Goal: Task Accomplishment & Management: Use online tool/utility

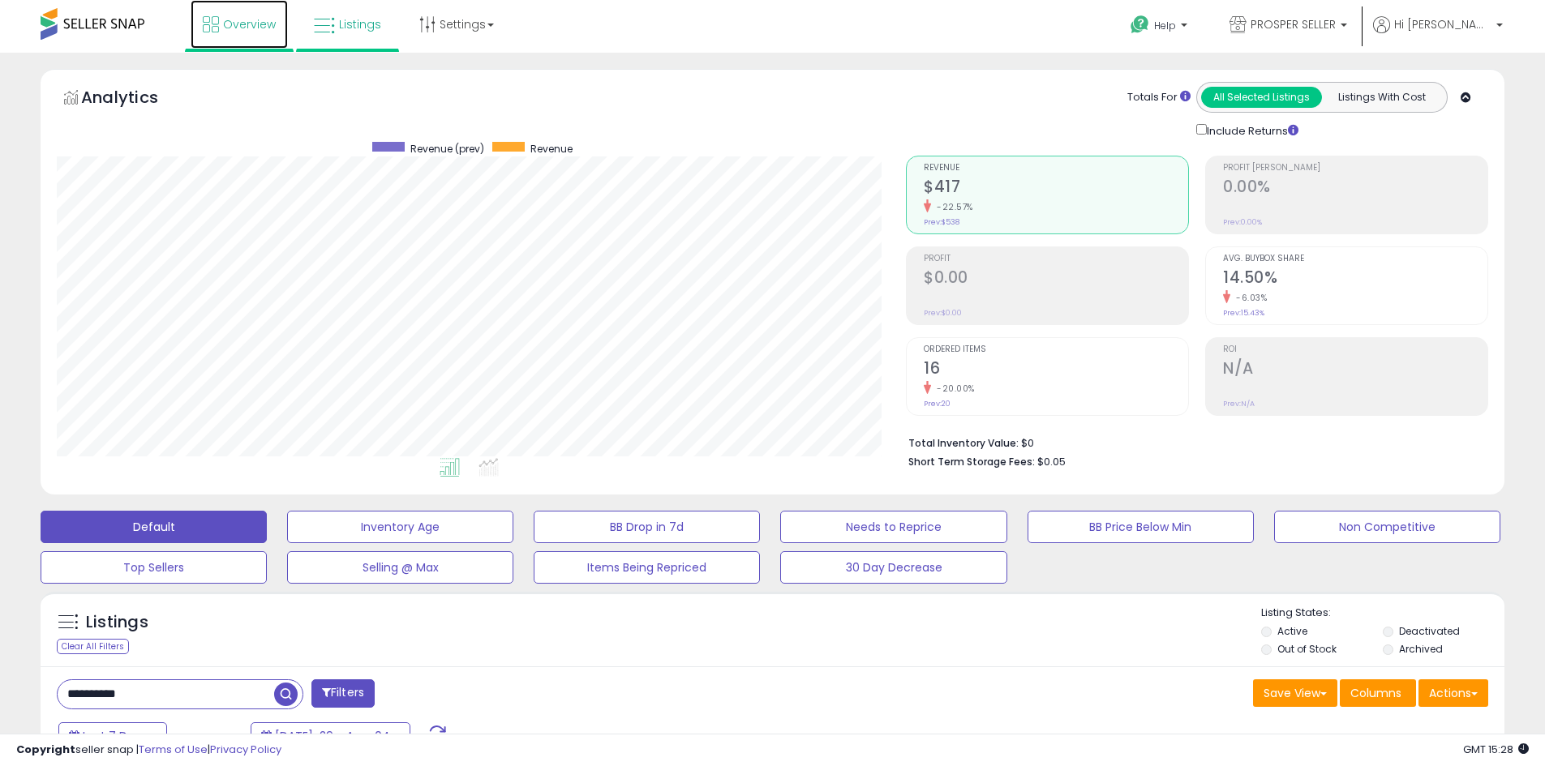
click at [254, 37] on link "Overview" at bounding box center [239, 24] width 97 height 49
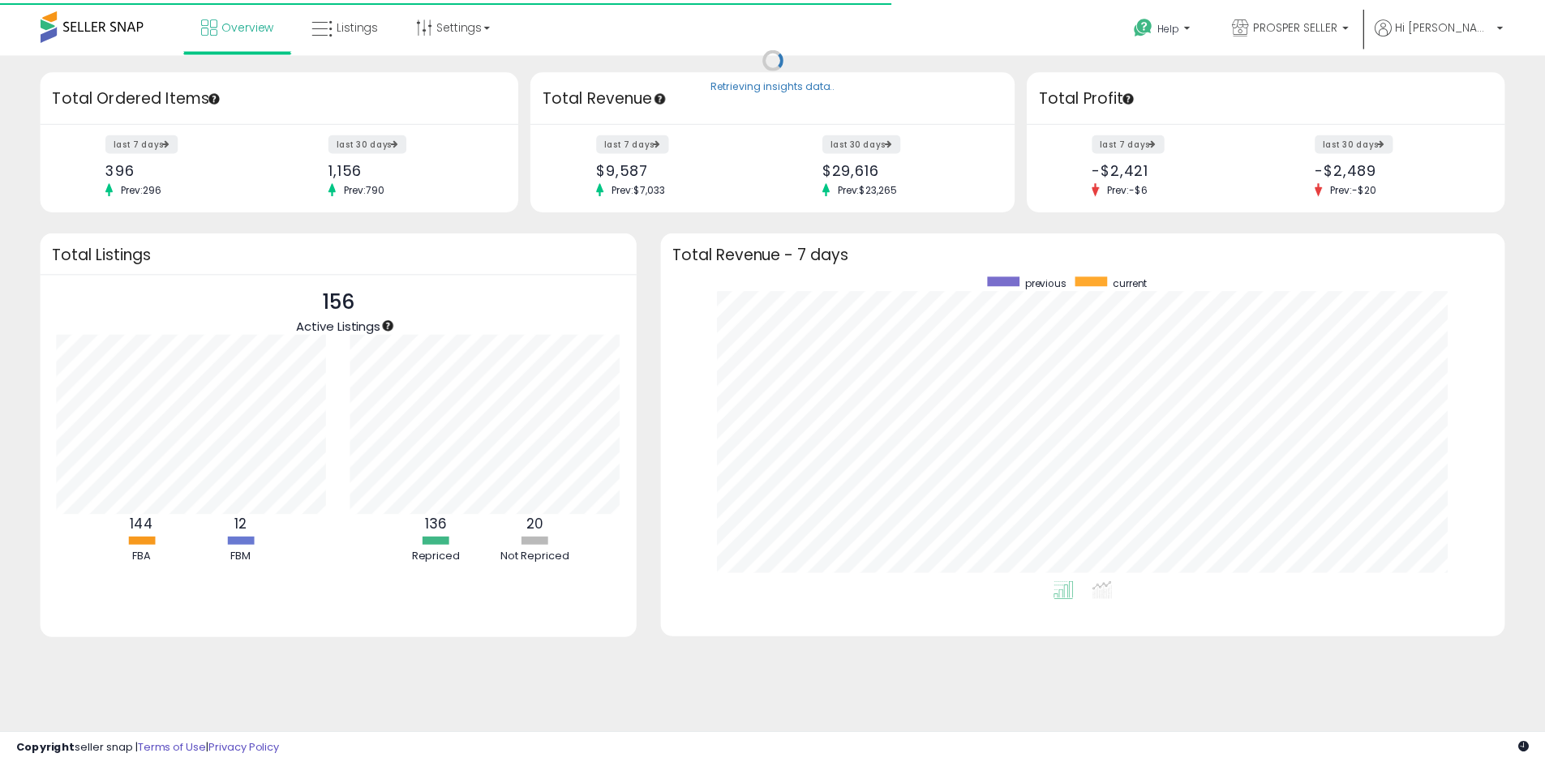
scroll to position [306, 812]
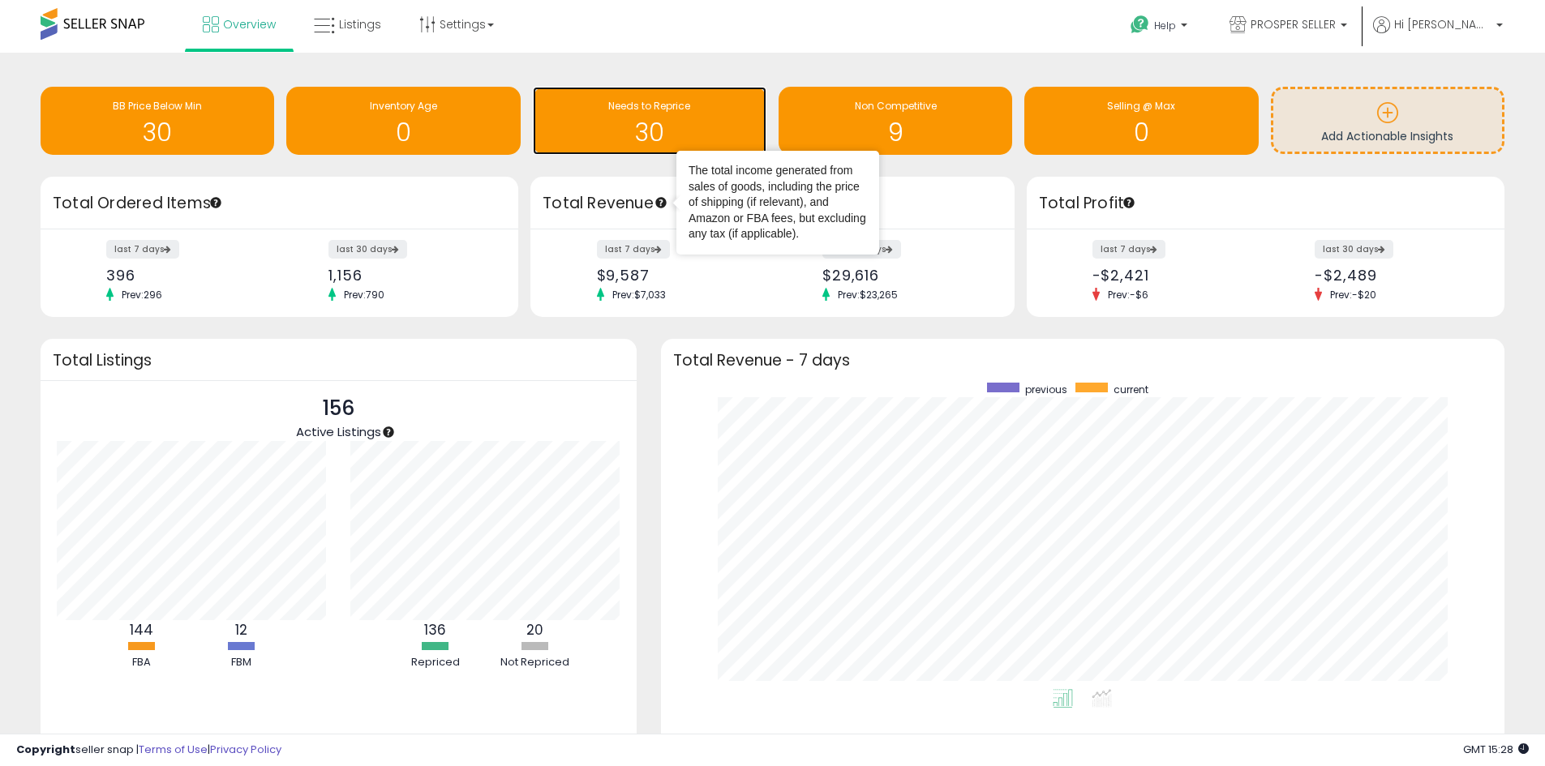
click at [675, 126] on h1 "30" at bounding box center [649, 132] width 217 height 27
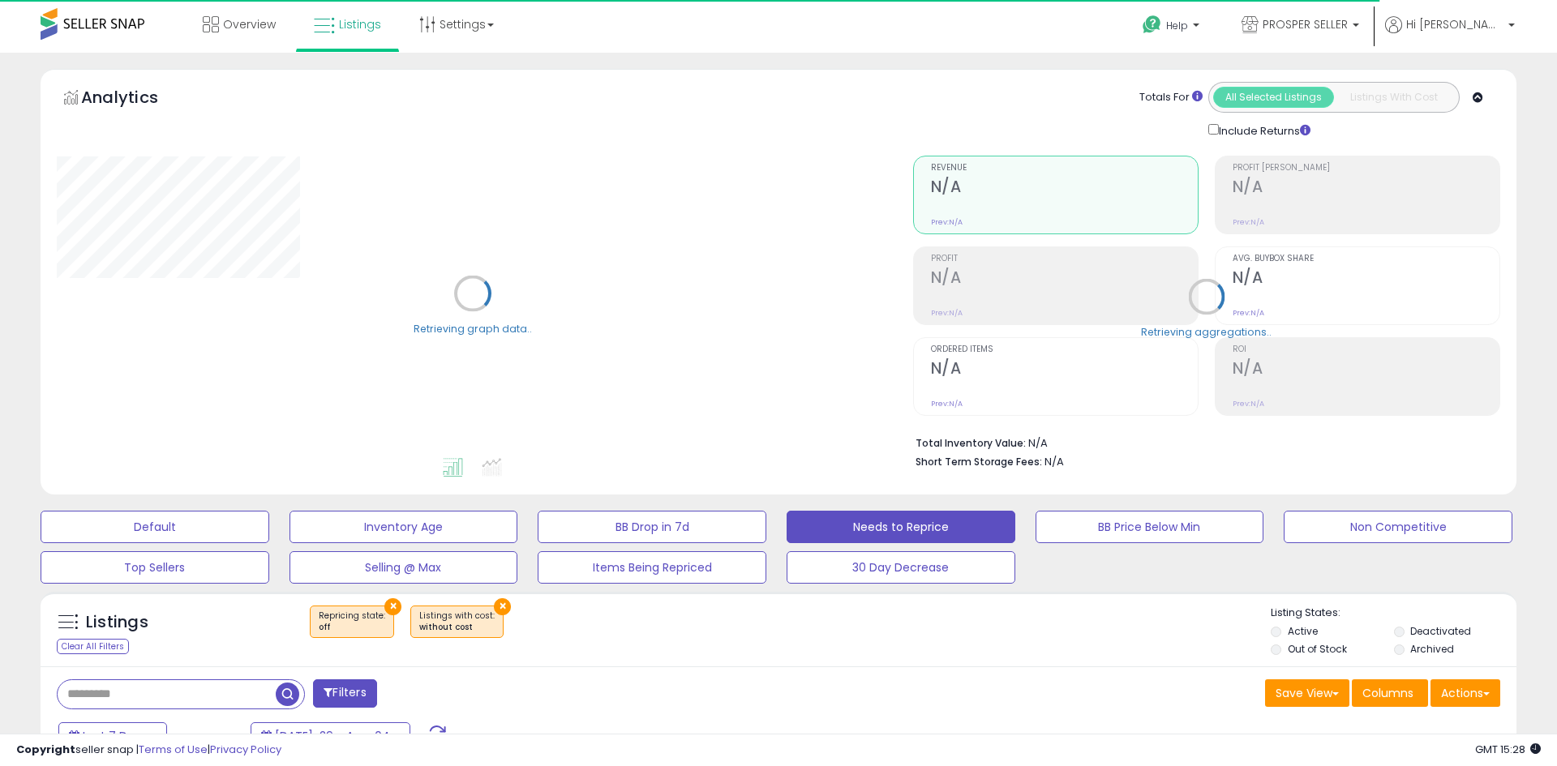
select select "**"
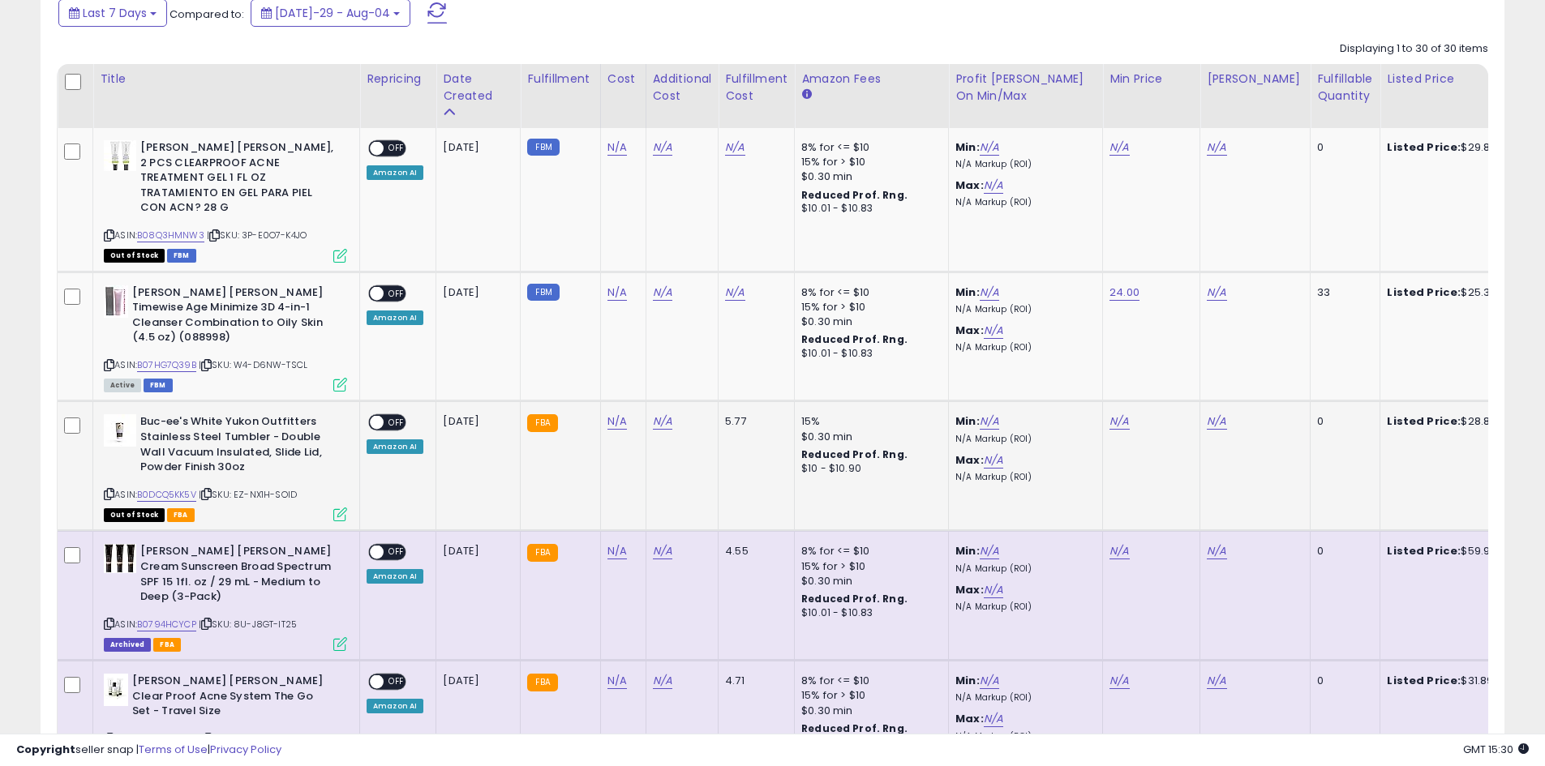
scroll to position [730, 0]
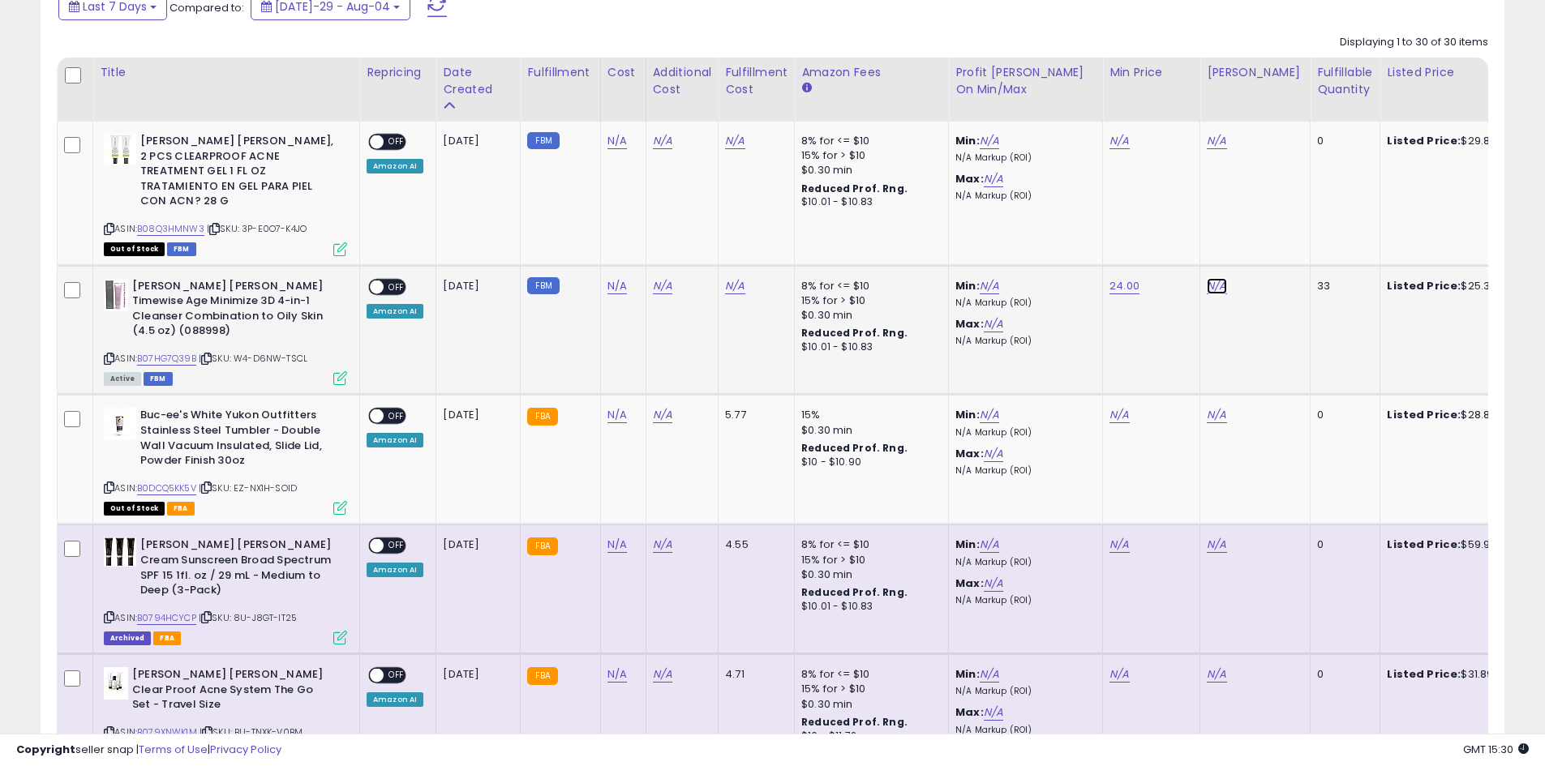
click at [1215, 149] on link "N/A" at bounding box center [1215, 141] width 19 height 16
click at [1184, 237] on input "number" at bounding box center [1167, 231] width 144 height 28
type input "**"
click button "submit" at bounding box center [1259, 229] width 28 height 24
click at [397, 280] on span "OFF" at bounding box center [396, 287] width 26 height 14
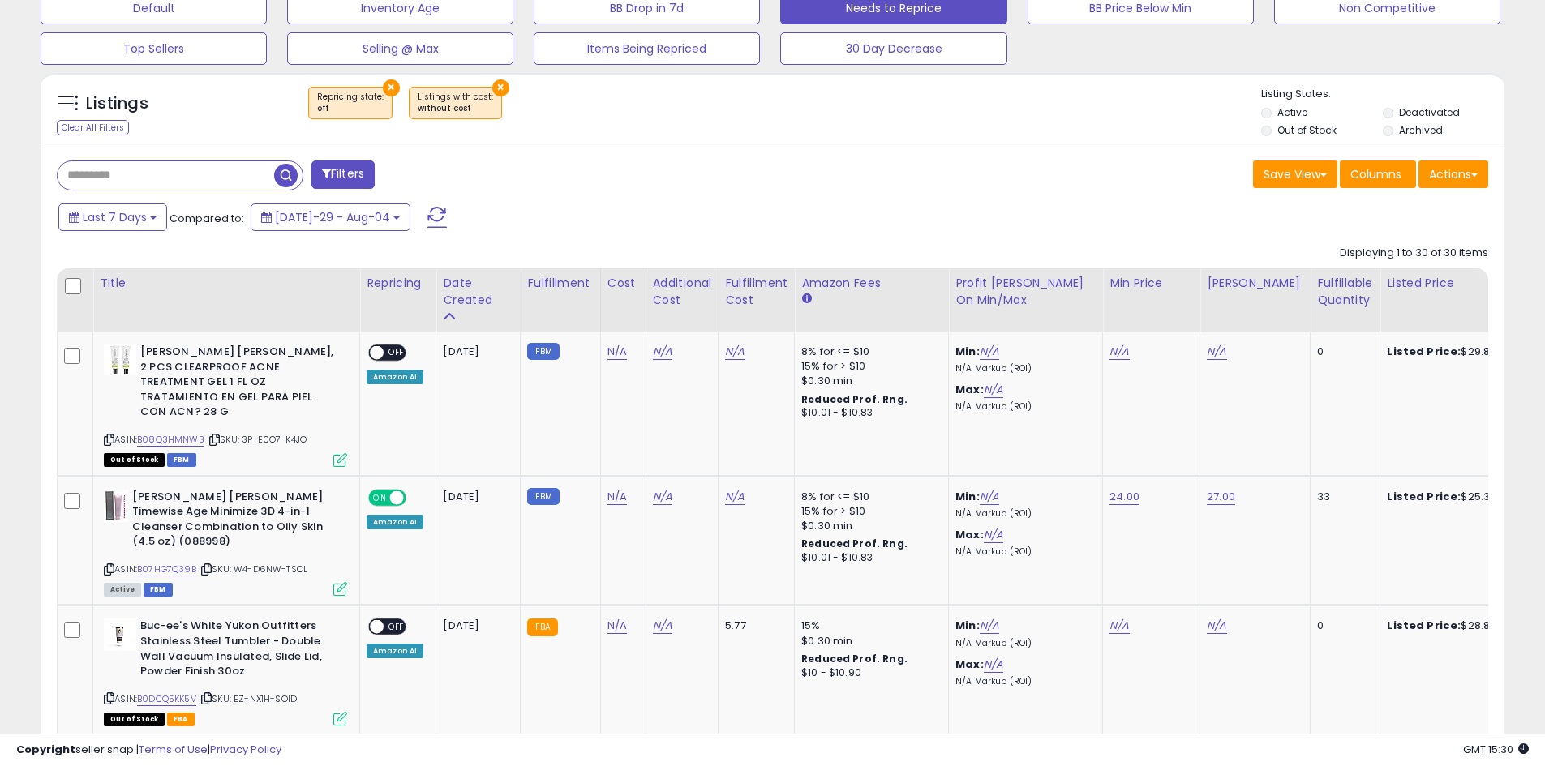
scroll to position [324, 0]
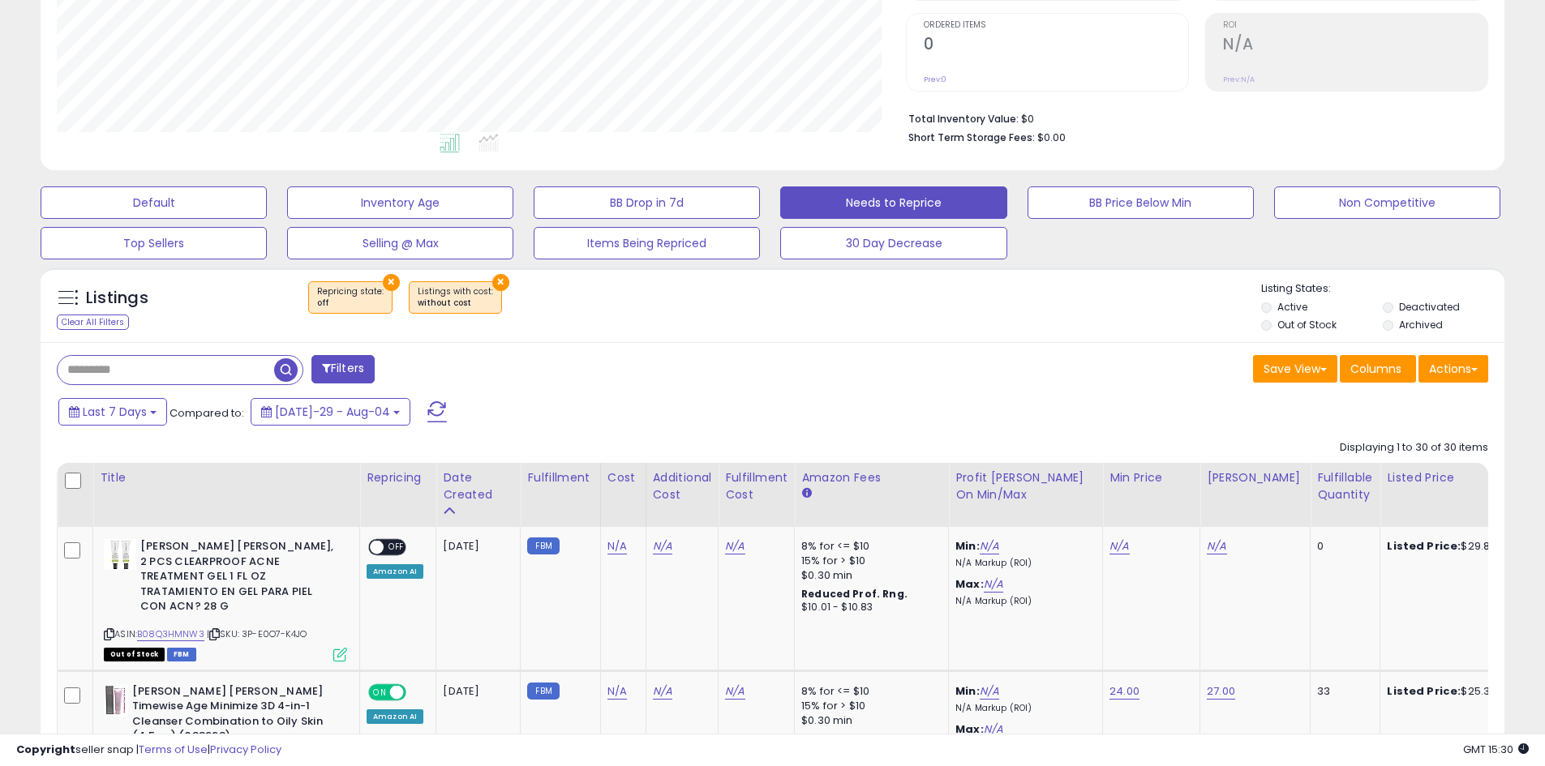
click at [427, 411] on span at bounding box center [436, 411] width 19 height 21
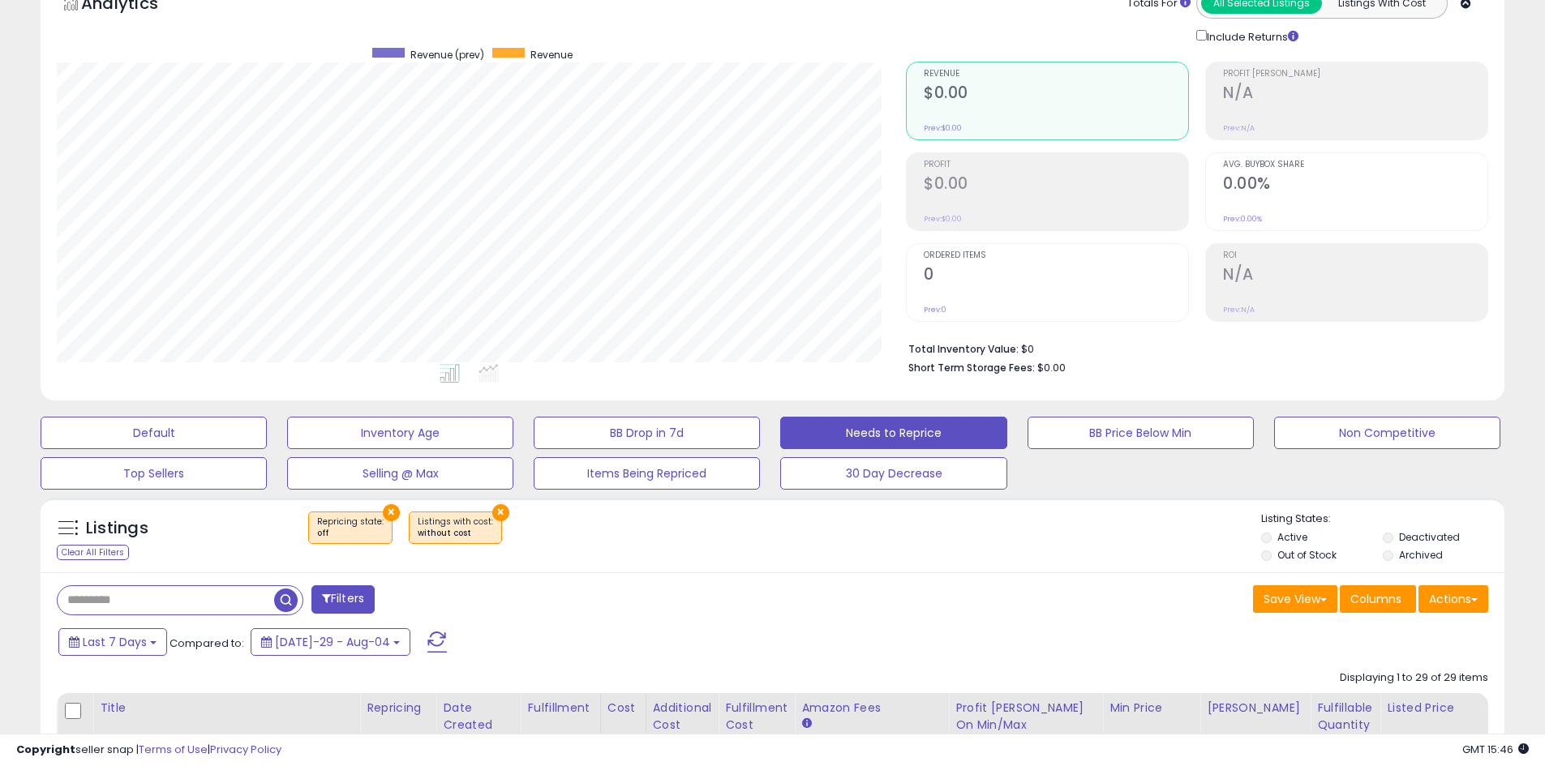
scroll to position [0, 0]
